Goal: Task Accomplishment & Management: Manage account settings

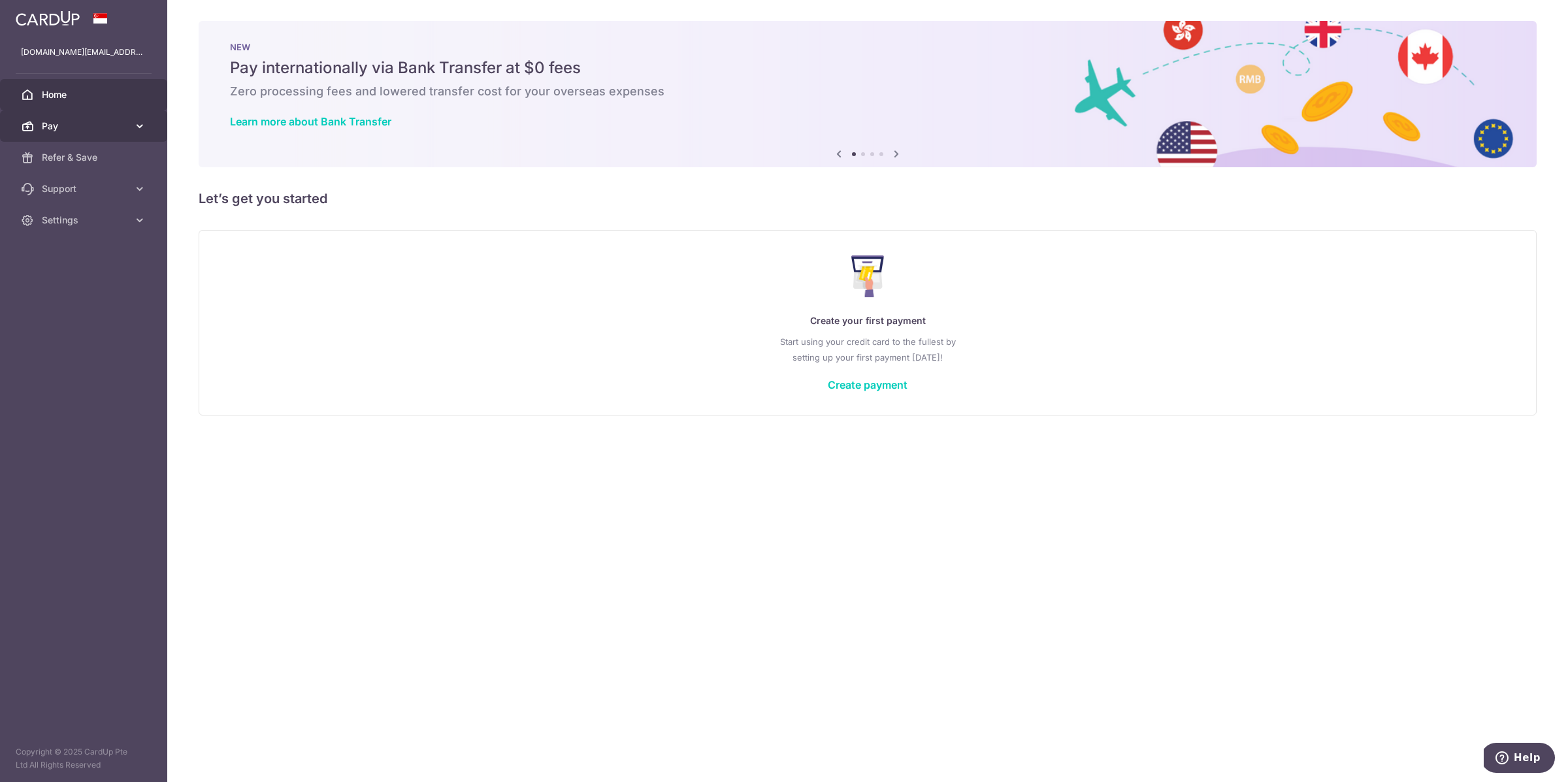
click at [102, 133] on link "Pay" at bounding box center [83, 126] width 167 height 31
click at [63, 84] on link "Home" at bounding box center [83, 95] width 167 height 31
click at [106, 66] on div "[DOMAIN_NAME][EMAIL_ADDRESS][DOMAIN_NAME] [DOMAIN_NAME][EMAIL_ADDRESS][DOMAIN_N…" at bounding box center [83, 52] width 167 height 31
click at [71, 226] on span "Settings" at bounding box center [85, 220] width 86 height 13
click at [82, 277] on span "Logout" at bounding box center [85, 283] width 86 height 13
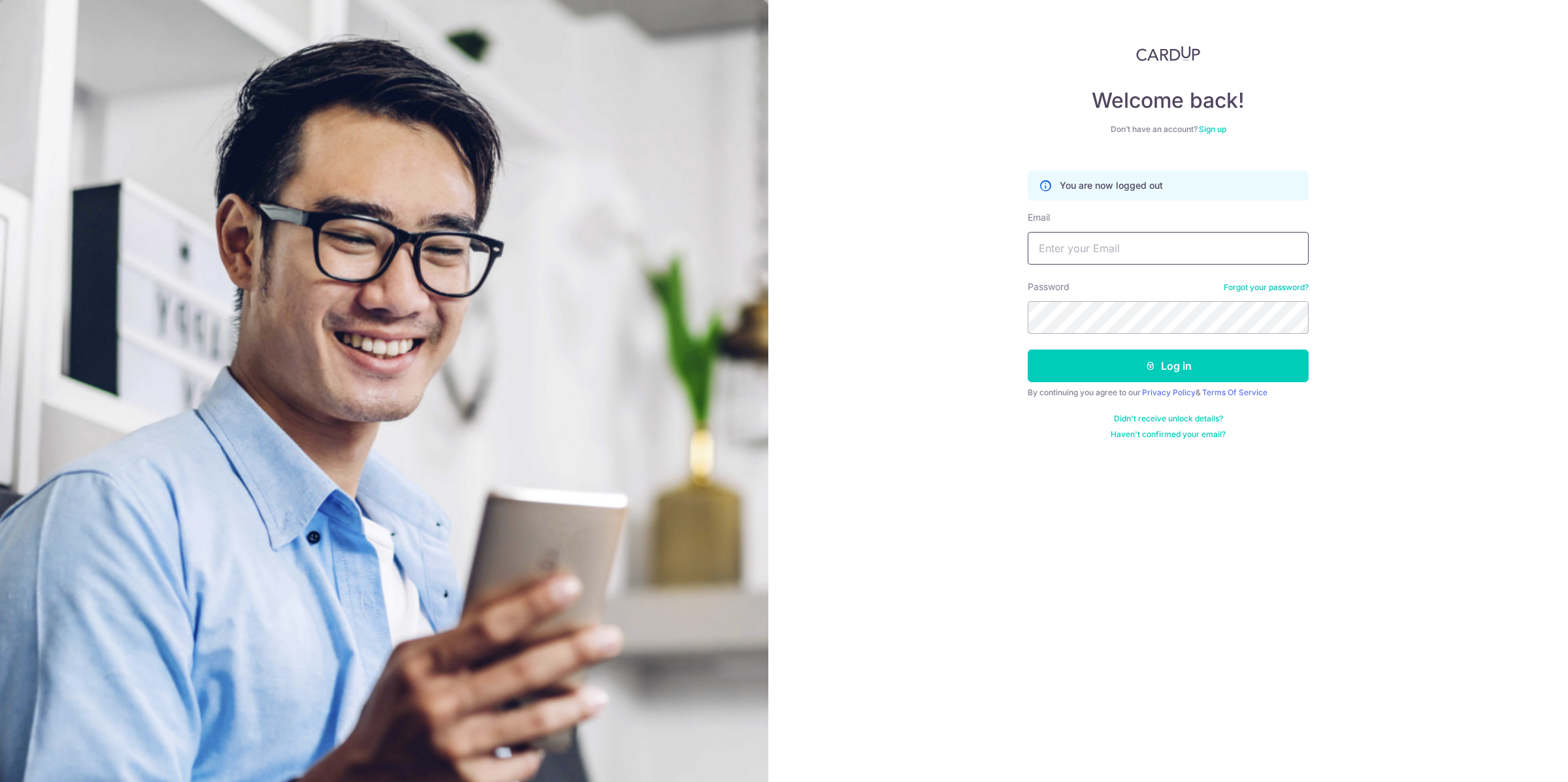
drag, startPoint x: 1083, startPoint y: 251, endPoint x: 1096, endPoint y: 273, distance: 25.6
click at [1083, 251] on input "Email" at bounding box center [1168, 249] width 281 height 33
type input "tcy9743@gmail.com"
click at [1149, 379] on button "Log in" at bounding box center [1168, 366] width 281 height 33
